Goal: Task Accomplishment & Management: Manage account settings

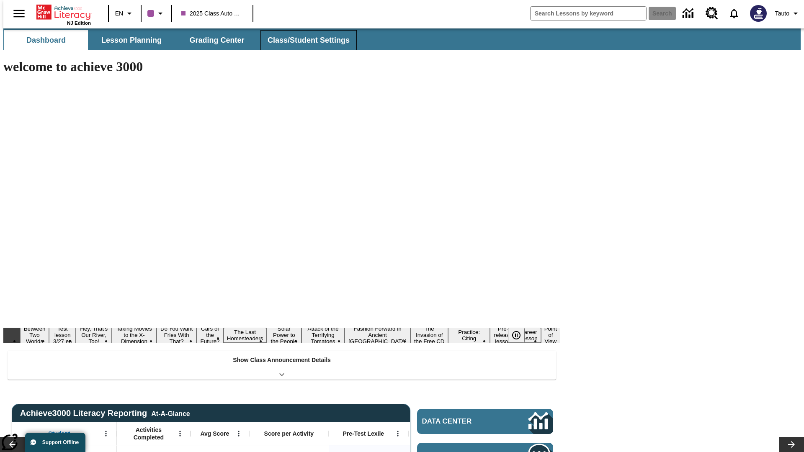
click at [304, 40] on button "Class/Student Settings" at bounding box center [309, 40] width 96 height 20
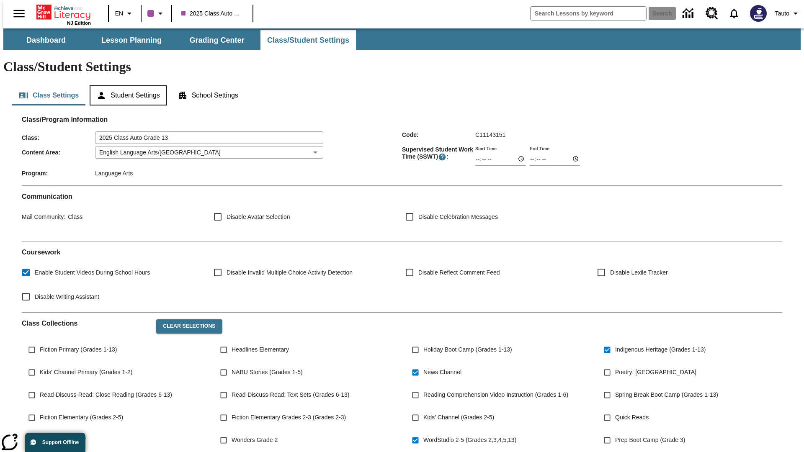
click at [126, 85] on button "Student Settings" at bounding box center [128, 95] width 77 height 20
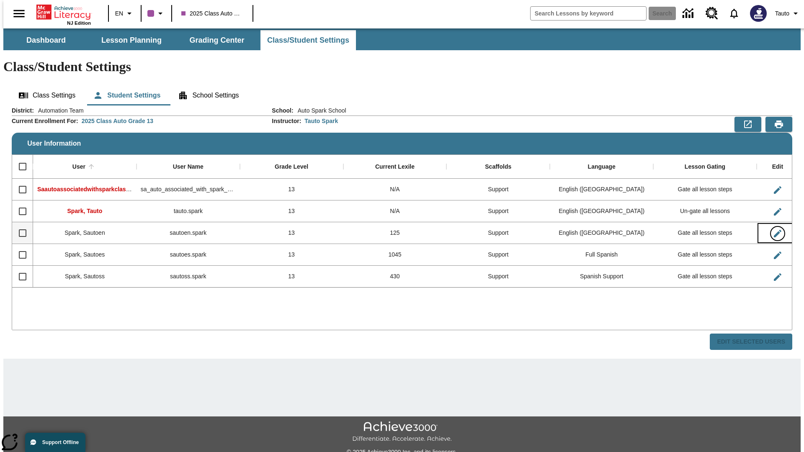
click at [774, 230] on icon "Edit User" at bounding box center [778, 234] width 8 height 8
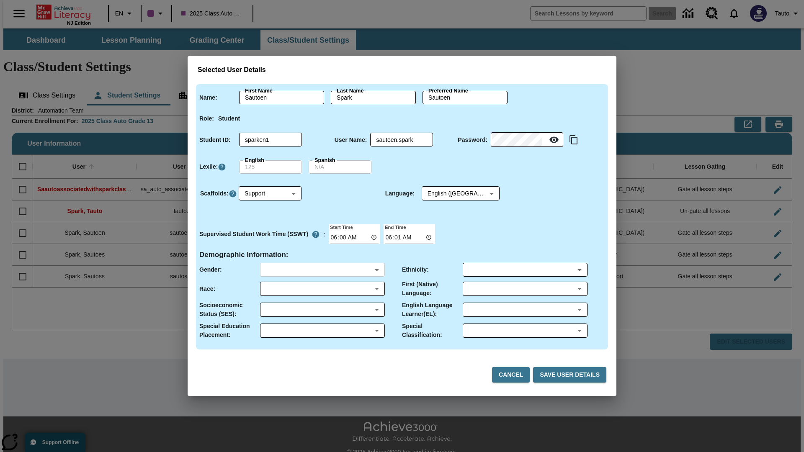
click at [322, 270] on body "Skip to main content NJ Edition EN 2025 Class Auto Grade 13 Search 0 Tauto Dash…" at bounding box center [401, 249] width 797 height 442
click at [322, 289] on body "Skip to main content NJ Edition EN 2025 Class Auto Grade 13 Search 0 Tauto Dash…" at bounding box center [401, 249] width 797 height 442
click at [322, 310] on body "Skip to main content NJ Edition EN 2025 Class Auto Grade 13 Search 0 Tauto Dash…" at bounding box center [401, 249] width 797 height 442
click at [322, 331] on body "Skip to main content NJ Edition EN 2025 Class Auto Grade 13 Search 0 Tauto Dash…" at bounding box center [401, 249] width 797 height 442
click at [525, 270] on body "Skip to main content NJ Edition EN 2025 Class Auto Grade 13 Search 0 Tauto Dash…" at bounding box center [401, 249] width 797 height 442
